Goal: Transaction & Acquisition: Obtain resource

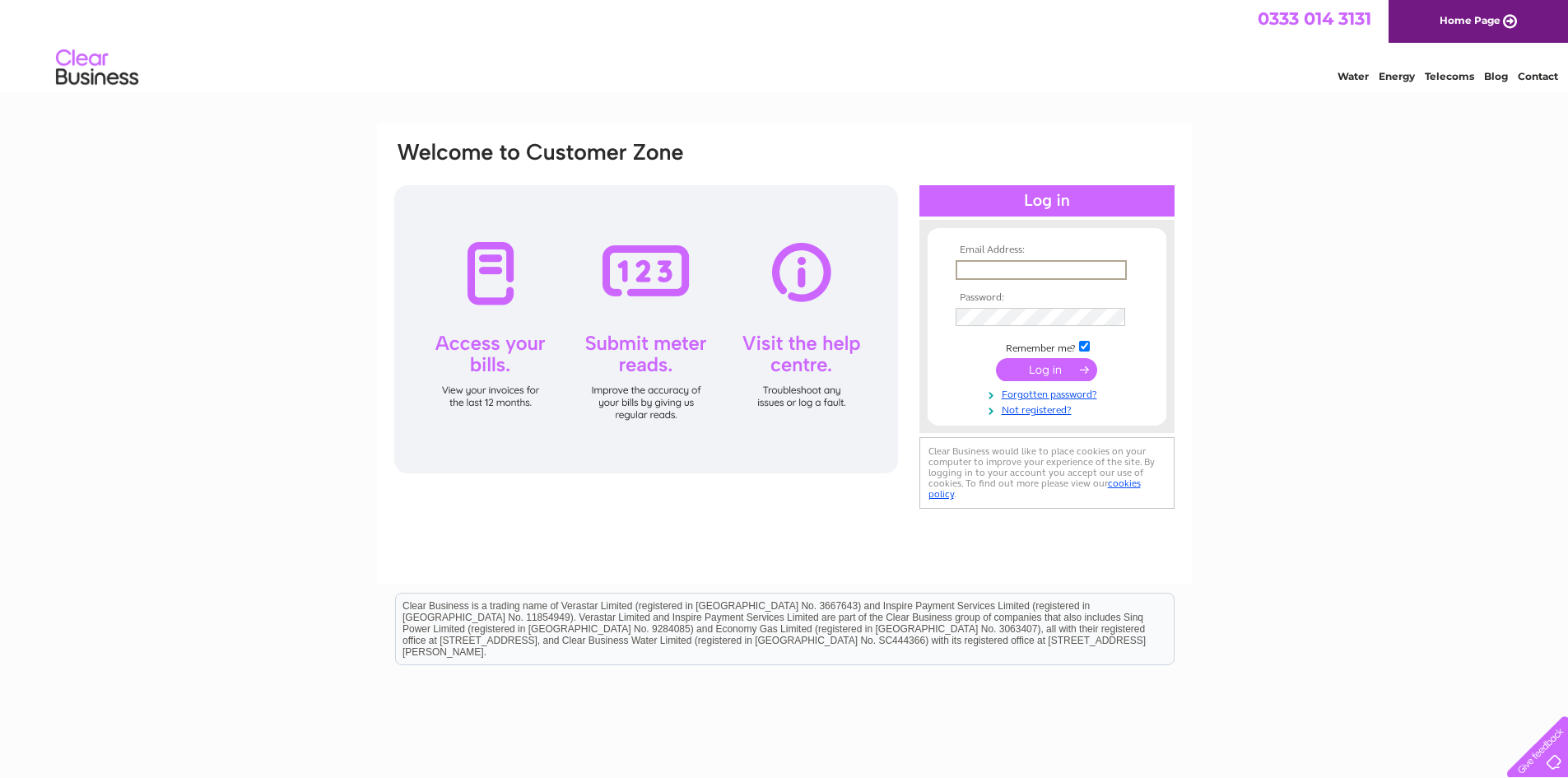
click at [1070, 267] on input "text" at bounding box center [1041, 270] width 171 height 19
click at [1064, 364] on input "submit" at bounding box center [1046, 368] width 101 height 23
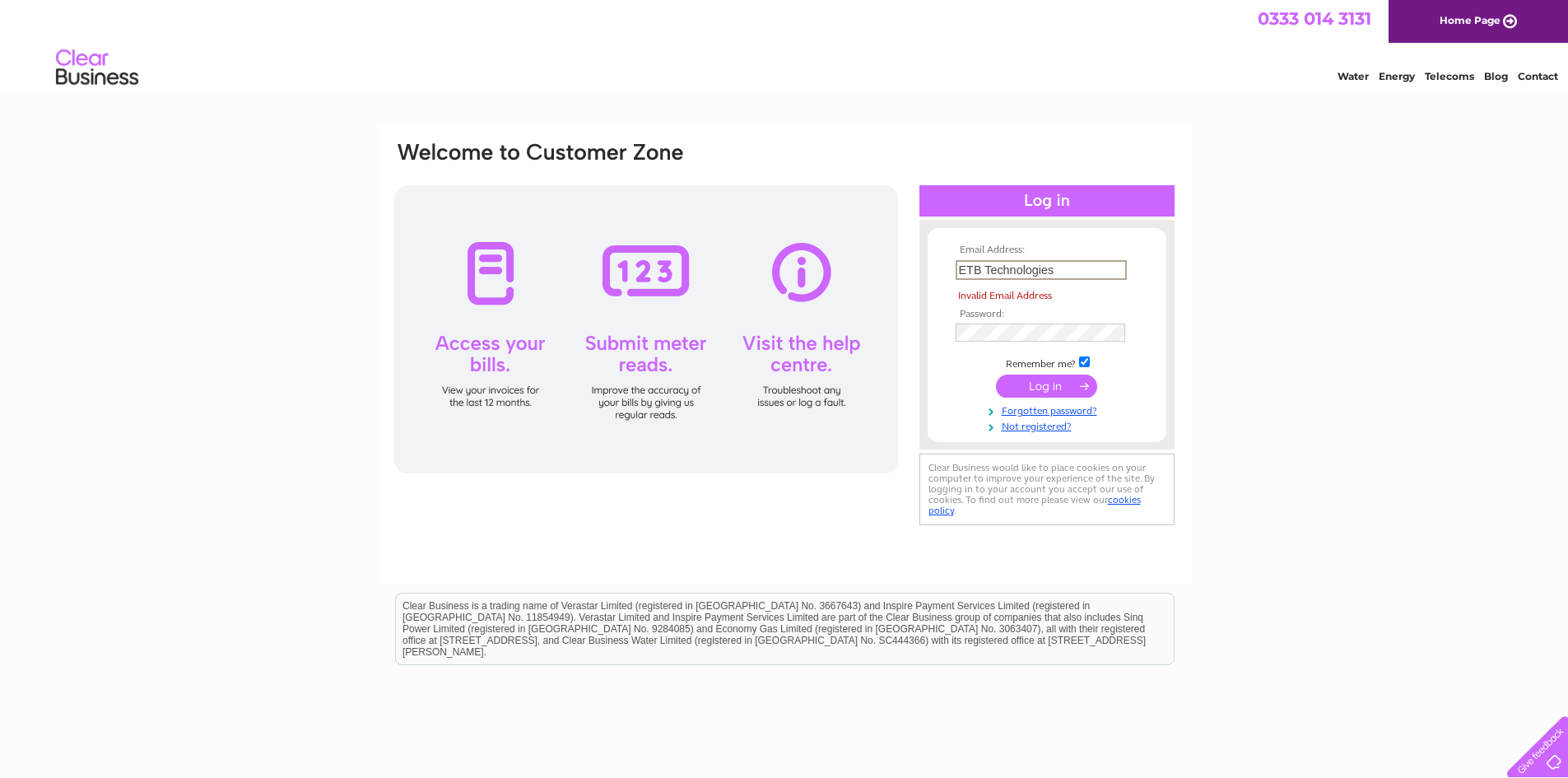
drag, startPoint x: 1077, startPoint y: 270, endPoint x: 857, endPoint y: 261, distance: 220.2
click at [857, 261] on div "Email Address: ETB Technologies Invalid Email Address Password: Forgotten passw…" at bounding box center [784, 334] width 784 height 389
type input "accounts@etb-tech.com"
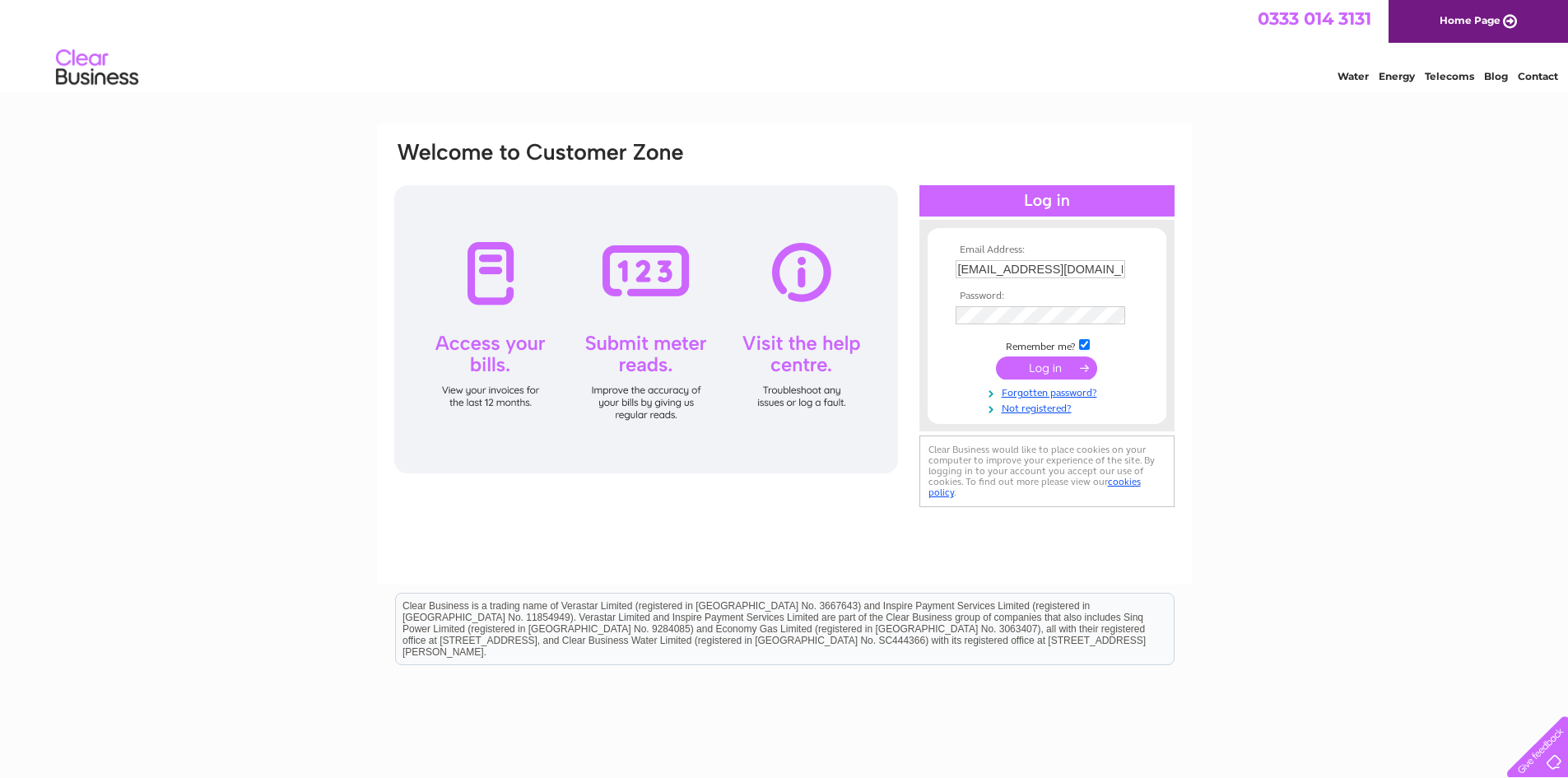
click at [1048, 374] on input "submit" at bounding box center [1046, 368] width 101 height 23
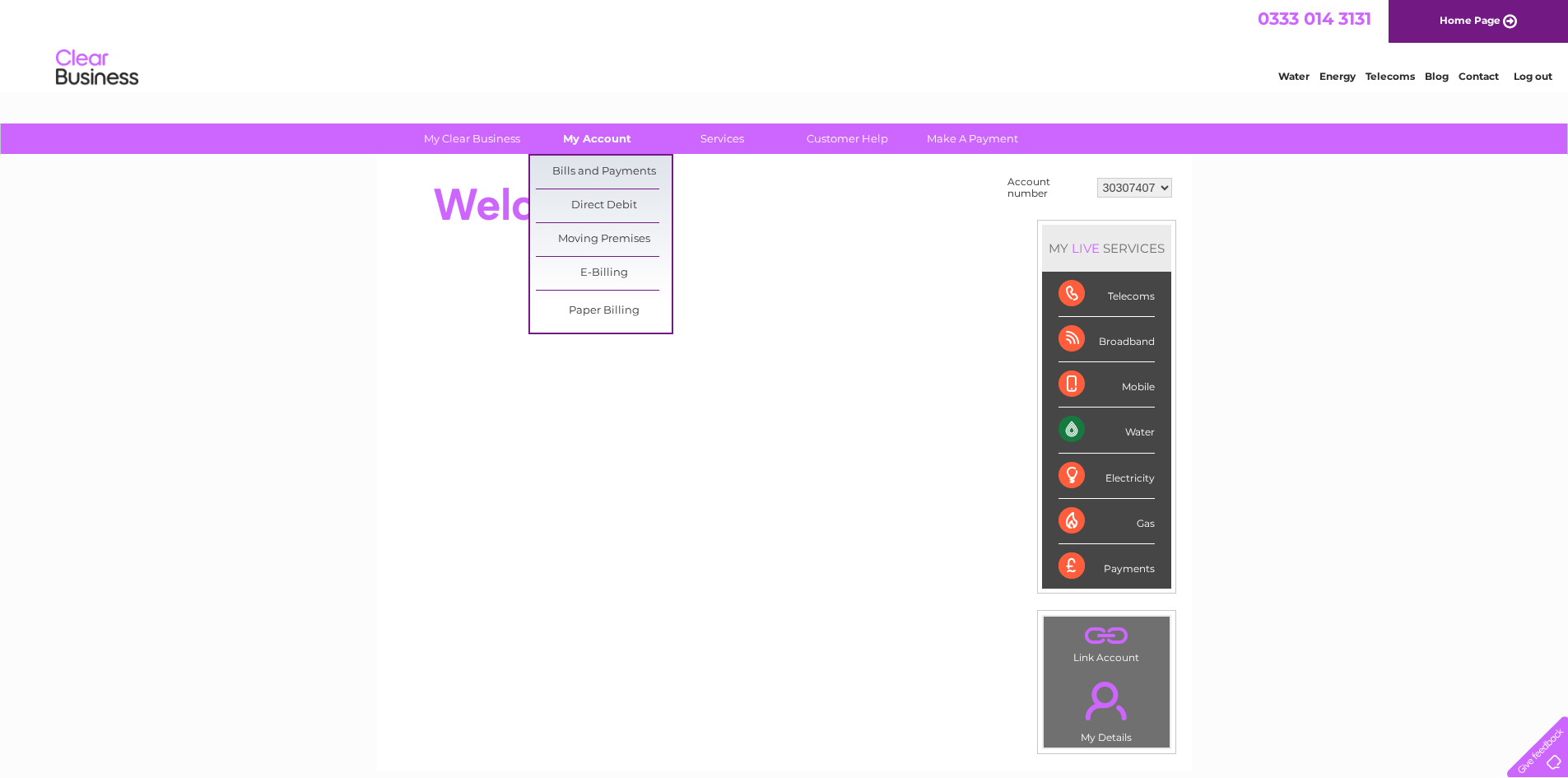
click at [615, 133] on link "My Account" at bounding box center [597, 139] width 136 height 31
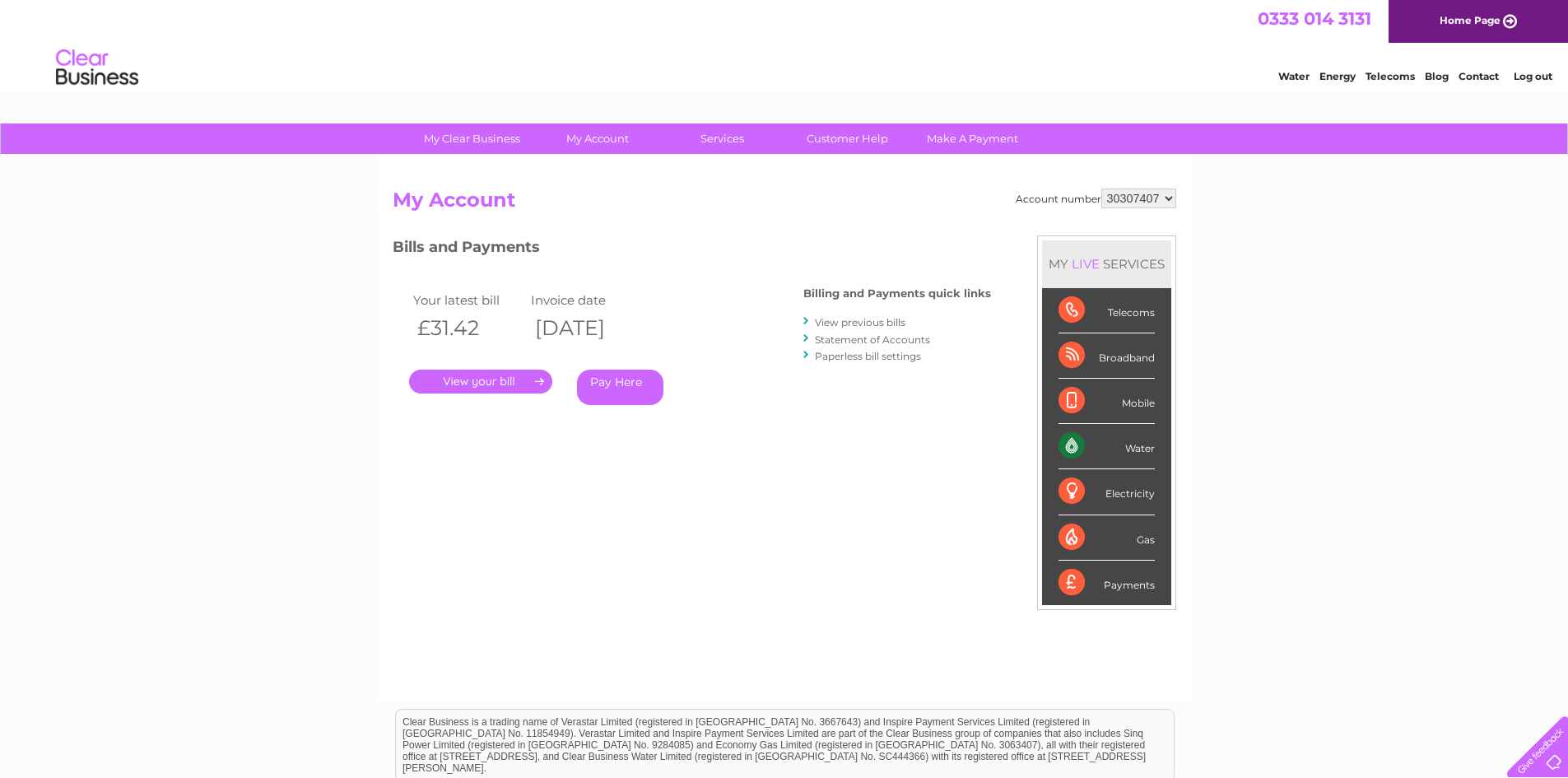
click at [525, 385] on link "." at bounding box center [481, 381] width 143 height 24
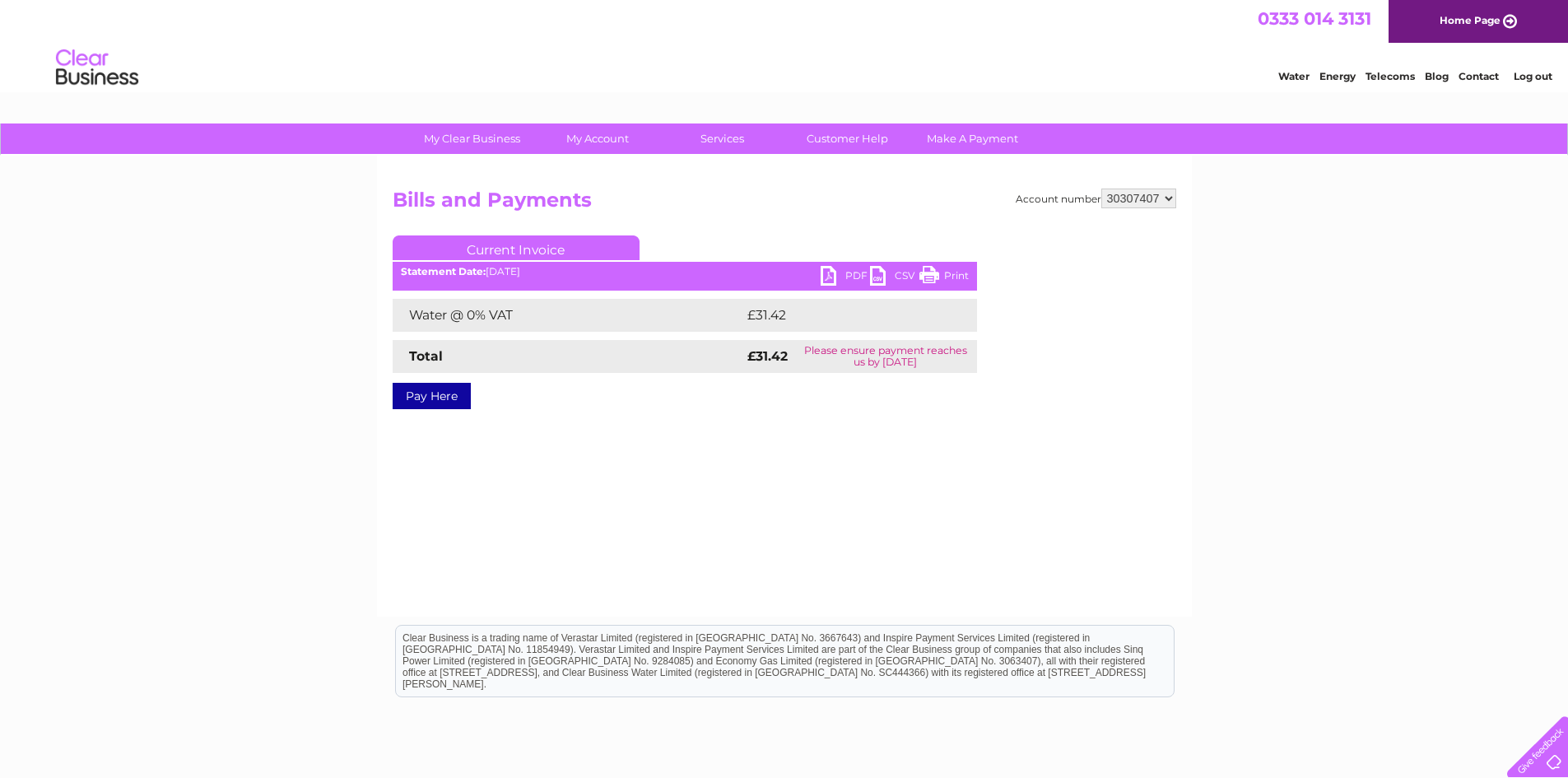
click at [766, 416] on div "Account number 30307407 Bills and Payments Current Invoice PDF CSV Print Total" at bounding box center [784, 311] width 784 height 245
click at [827, 270] on link "PDF" at bounding box center [845, 277] width 49 height 24
